Goal: Transaction & Acquisition: Purchase product/service

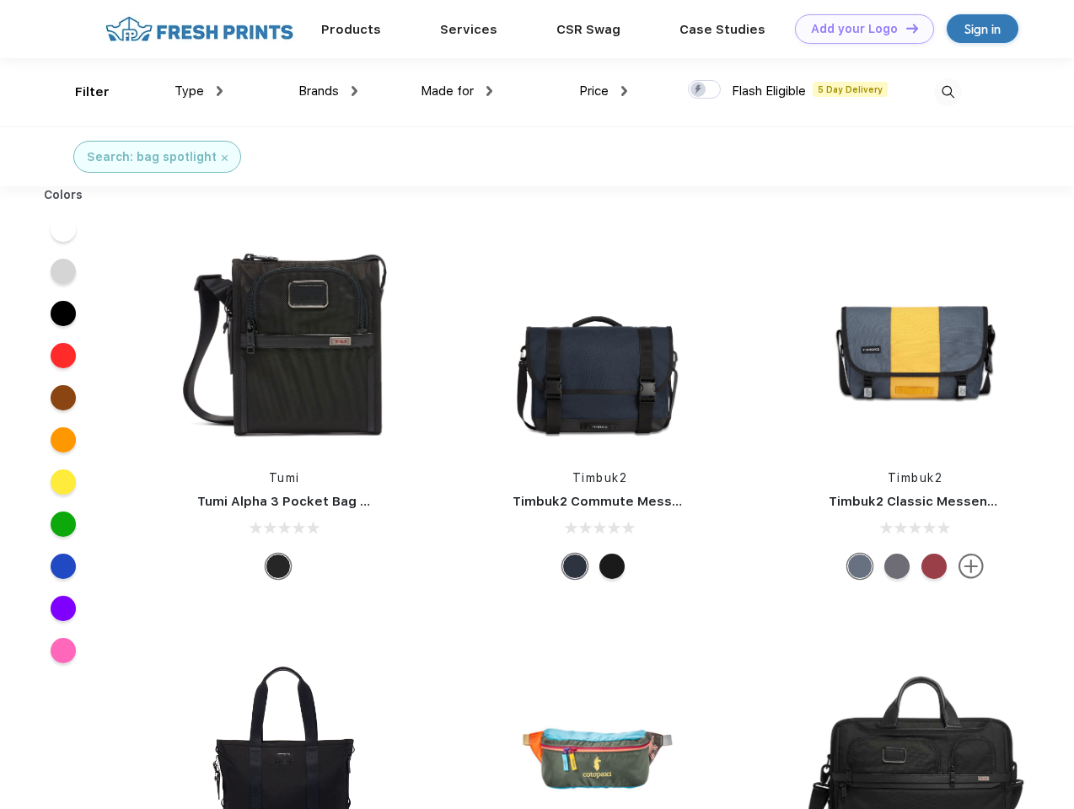
click at [858, 29] on link "Add your Logo Design Tool" at bounding box center [864, 29] width 139 height 30
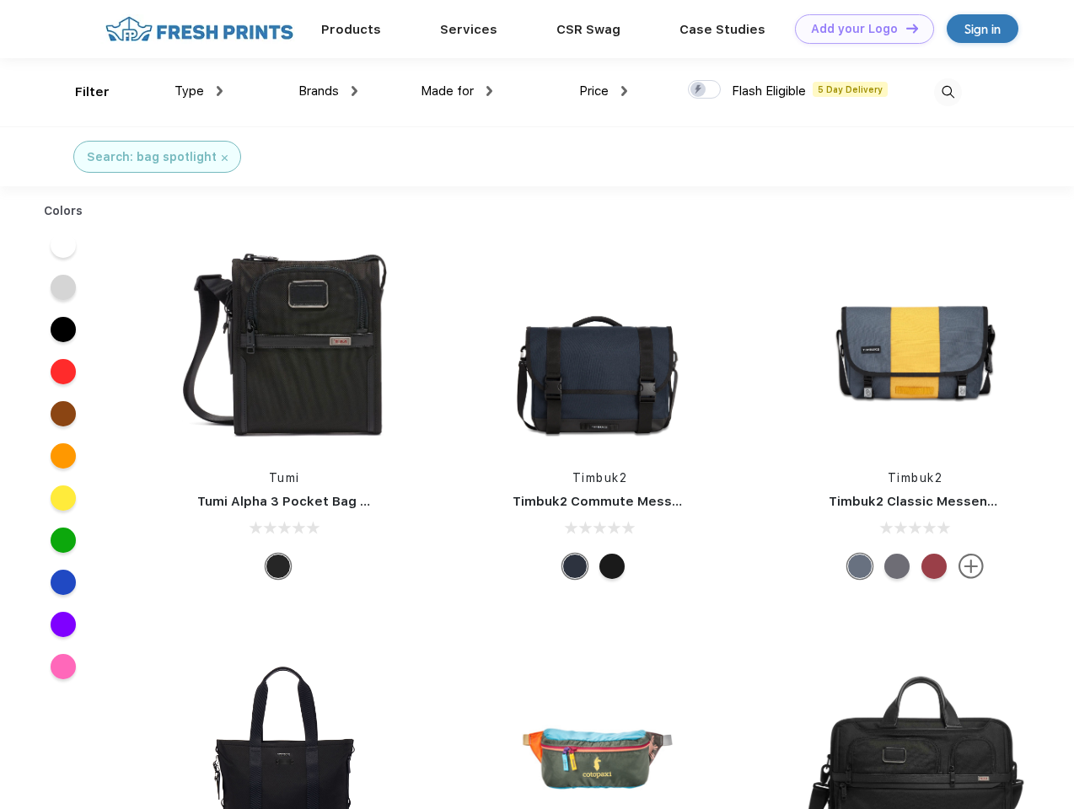
click at [0, 0] on div "Design Tool" at bounding box center [0, 0] width 0 height 0
click at [905, 28] on link "Add your Logo Design Tool" at bounding box center [864, 29] width 139 height 30
click at [81, 92] on div "Filter" at bounding box center [92, 92] width 35 height 19
click at [199, 91] on span "Type" at bounding box center [190, 90] width 30 height 15
click at [328, 91] on span "Brands" at bounding box center [318, 90] width 40 height 15
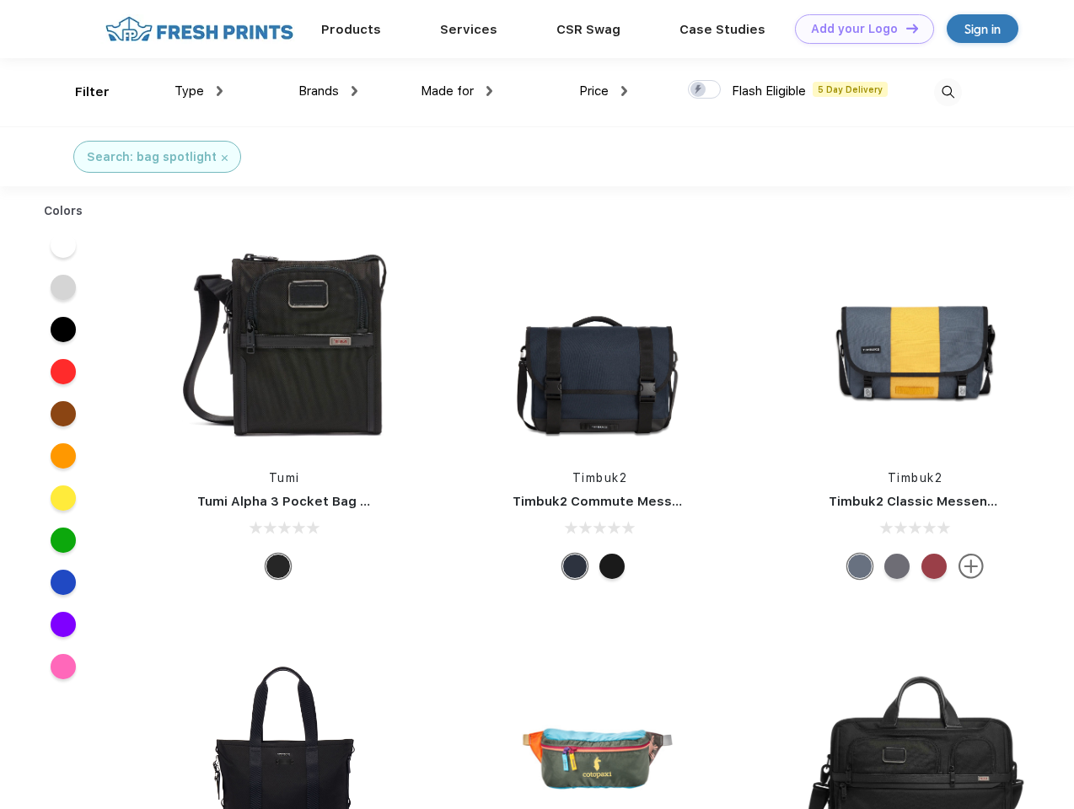
click at [457, 91] on span "Made for" at bounding box center [447, 90] width 53 height 15
click at [604, 91] on span "Price" at bounding box center [594, 90] width 30 height 15
click at [705, 90] on div at bounding box center [704, 89] width 33 height 19
click at [699, 90] on input "checkbox" at bounding box center [693, 84] width 11 height 11
click at [948, 92] on img at bounding box center [948, 92] width 28 height 28
